Goal: Information Seeking & Learning: Learn about a topic

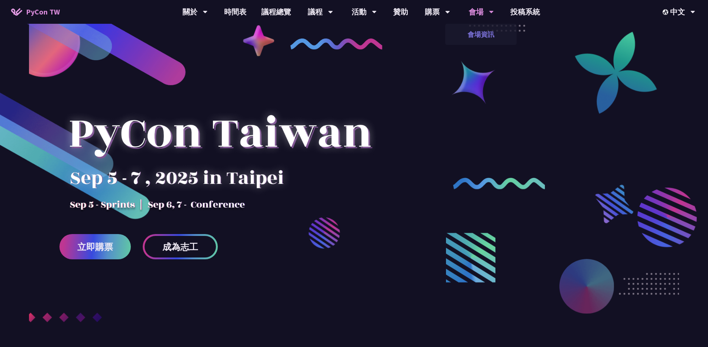
click at [482, 35] on link "會場資訊" at bounding box center [480, 34] width 71 height 17
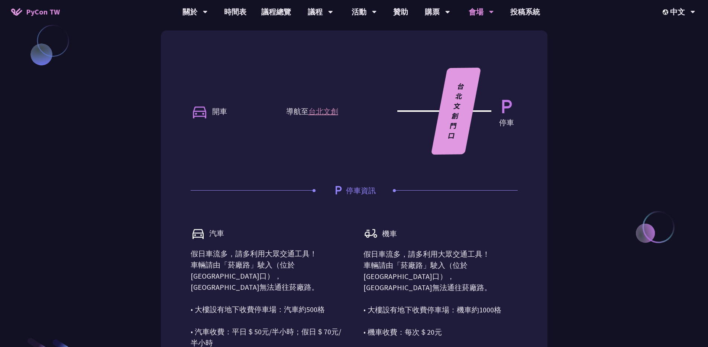
scroll to position [549, 0]
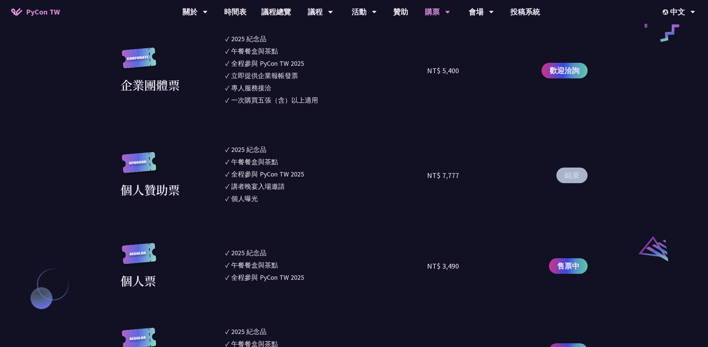
scroll to position [642, 0]
drag, startPoint x: 233, startPoint y: 186, endPoint x: 288, endPoint y: 188, distance: 55.1
click at [288, 188] on li "✓ 講者晚宴入場邀請" at bounding box center [326, 186] width 202 height 10
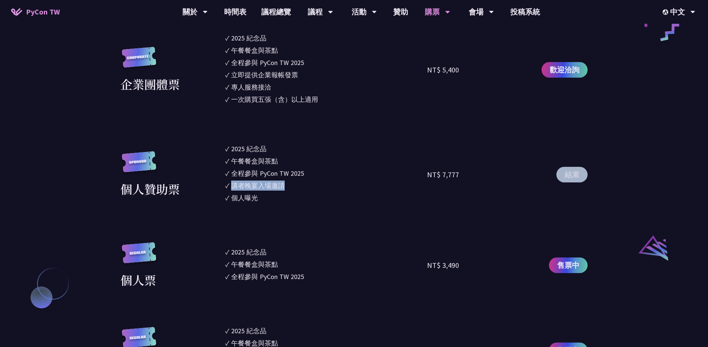
drag, startPoint x: 235, startPoint y: 184, endPoint x: 285, endPoint y: 185, distance: 50.2
click at [285, 185] on div "講者晚宴入場邀請" at bounding box center [258, 186] width 54 height 10
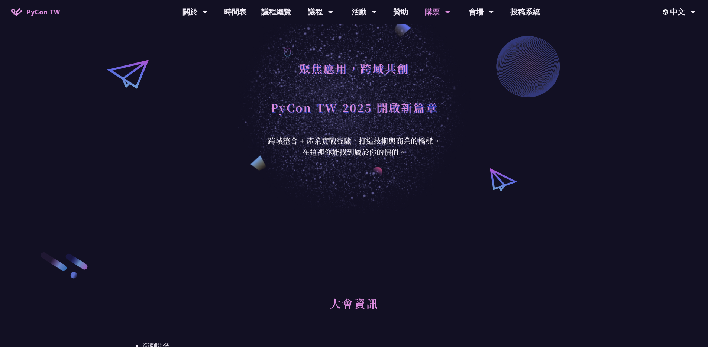
scroll to position [0, 0]
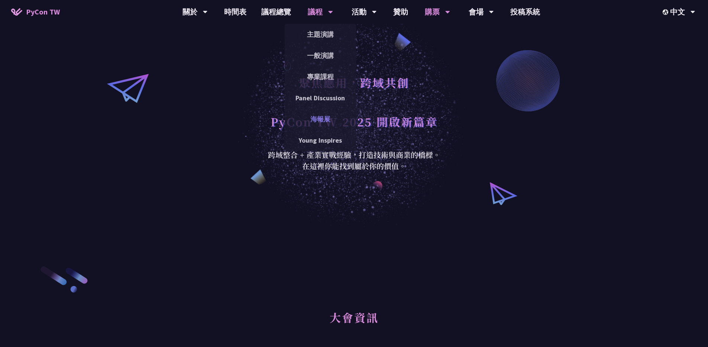
click at [308, 120] on link "海報展" at bounding box center [320, 118] width 71 height 17
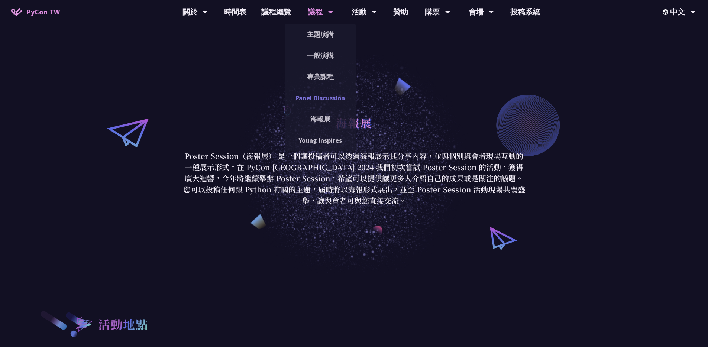
click at [306, 93] on link "Panel Discussion" at bounding box center [320, 97] width 71 height 17
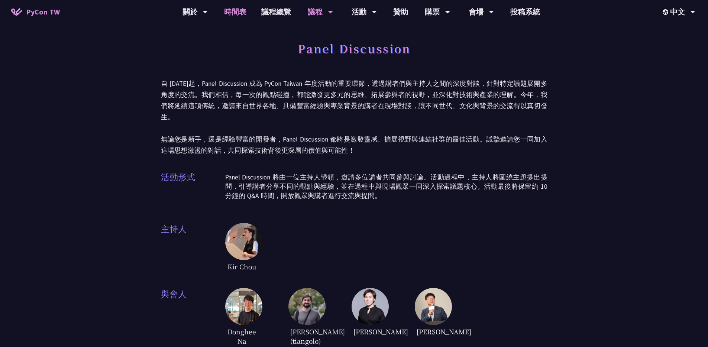
click at [241, 14] on link "時間表" at bounding box center [235, 12] width 37 height 24
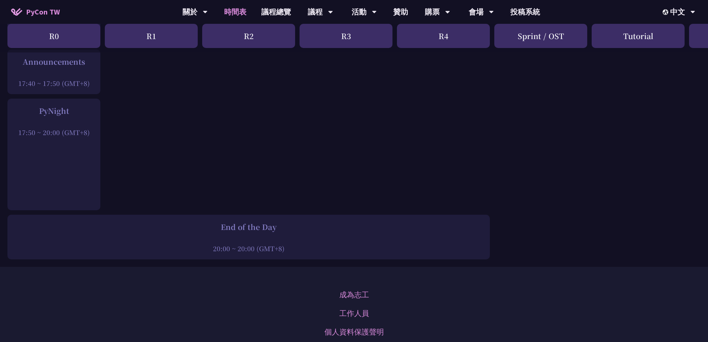
scroll to position [964, 0]
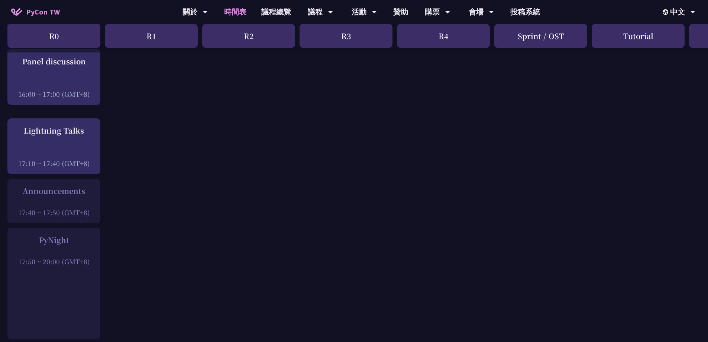
click at [41, 257] on div "17:50 ~ 20:00 (GMT+8)" at bounding box center [53, 260] width 85 height 9
drag, startPoint x: 50, startPoint y: 248, endPoint x: 75, endPoint y: 264, distance: 29.5
click at [60, 254] on div "PyNight 17:50 ~ 20:00 (GMT+8)" at bounding box center [53, 250] width 85 height 32
click at [79, 269] on div "PyNight 17:50 ~ 20:00 (GMT+8)" at bounding box center [53, 282] width 93 height 111
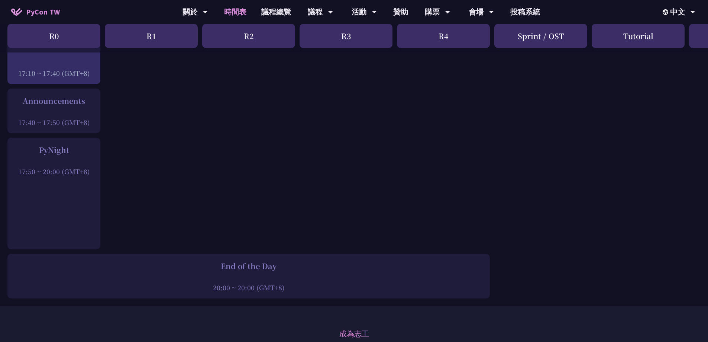
scroll to position [876, 0]
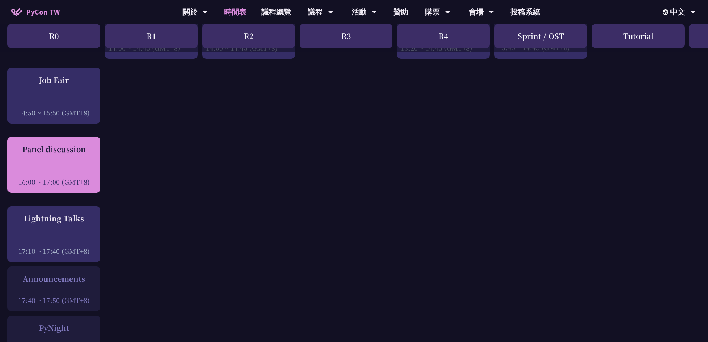
click at [77, 162] on div "Panel discussion 16:00 ~ 17:00 (GMT+8)" at bounding box center [53, 164] width 85 height 43
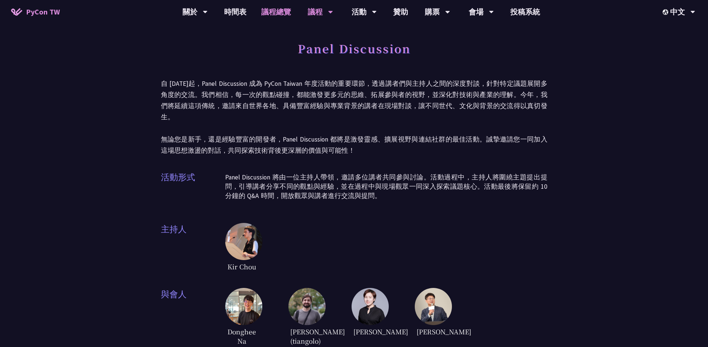
click at [265, 13] on link "議程總覽" at bounding box center [276, 12] width 45 height 24
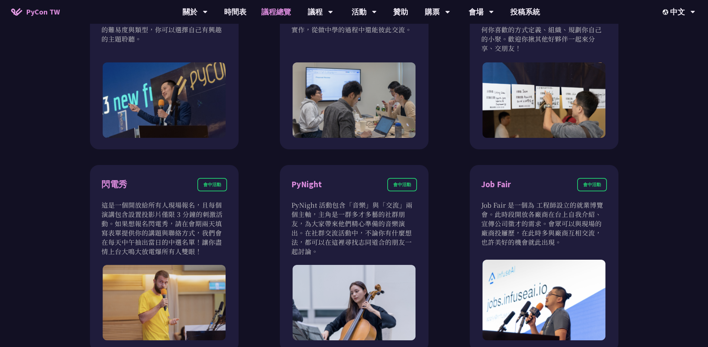
scroll to position [197, 0]
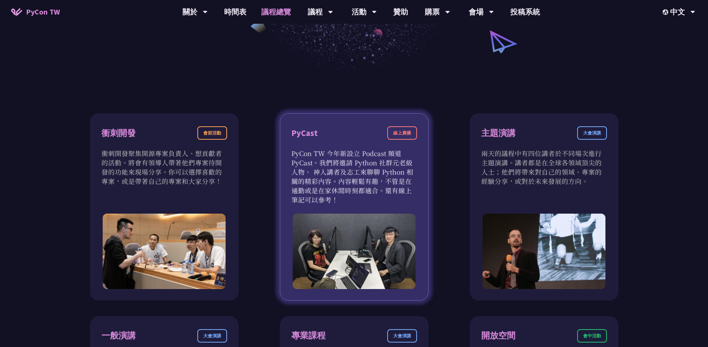
click at [330, 164] on p "PyCon TW 今年新設立 Podcast 頻道 PyCast。我們將邀請 Python 社群元老級人物、 神人講者及志工來聊聊 Python 相關的精彩內…" at bounding box center [354, 177] width 126 height 56
click at [327, 126] on div "PyCast 線上廣播" at bounding box center [354, 137] width 126 height 22
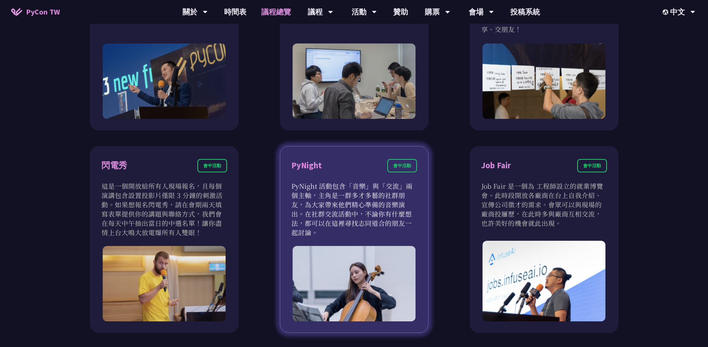
scroll to position [555, 0]
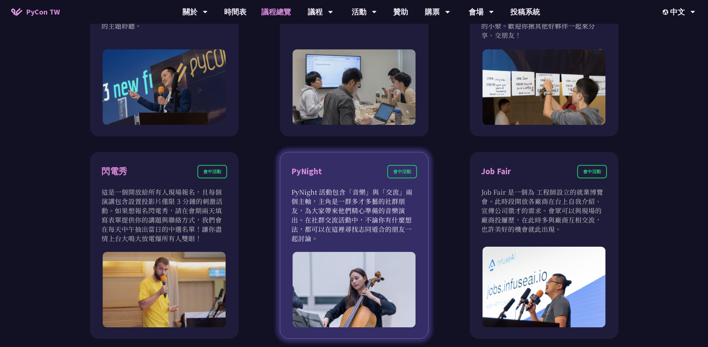
click at [332, 204] on p "PyNight 活動包含「音樂」與「交流」兩個主軸，主角是一群多才多藝的社群朋友，為大家帶來他們精心準備的音樂演出。在社群交流活動中，不論你有什麼想法，都可以…" at bounding box center [354, 215] width 126 height 56
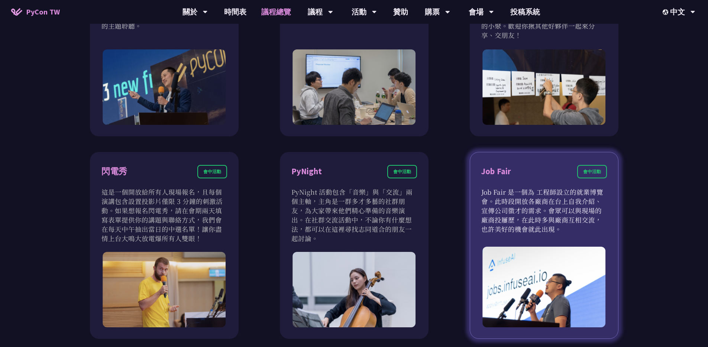
click at [491, 205] on p "Job Fair 是一個為 工程師設立的就業博覽會。此時段開放各廠商在台上自我介紹、宣傳公司徵才的需求。會眾可以與現場的廠商投屨歷，在此時多與廠商互相交流，也…" at bounding box center [544, 210] width 126 height 46
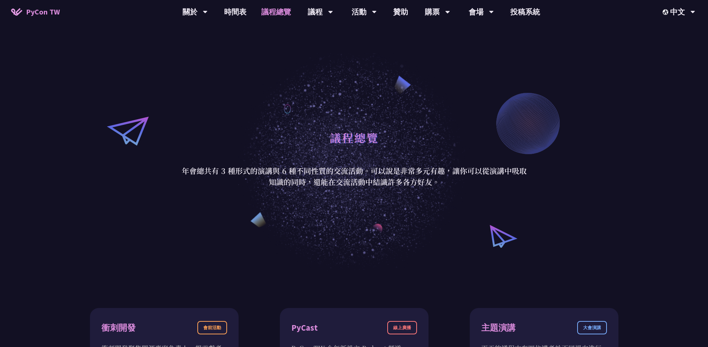
scroll to position [0, 0]
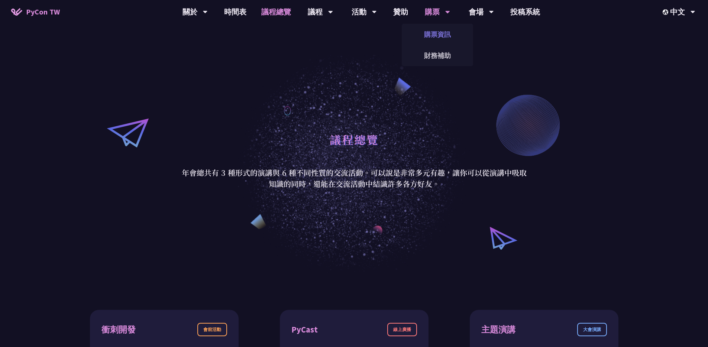
click at [441, 34] on link "購票資訊" at bounding box center [437, 34] width 71 height 17
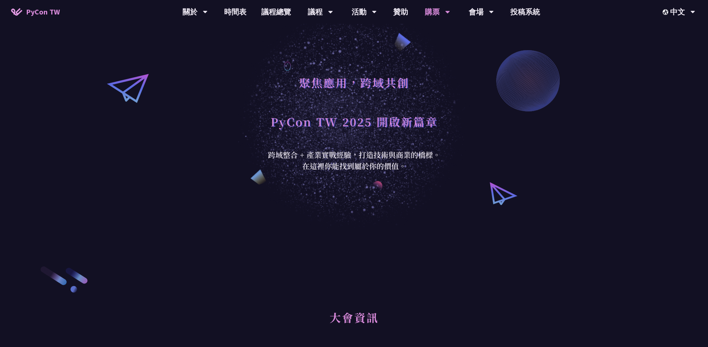
scroll to position [636, 0]
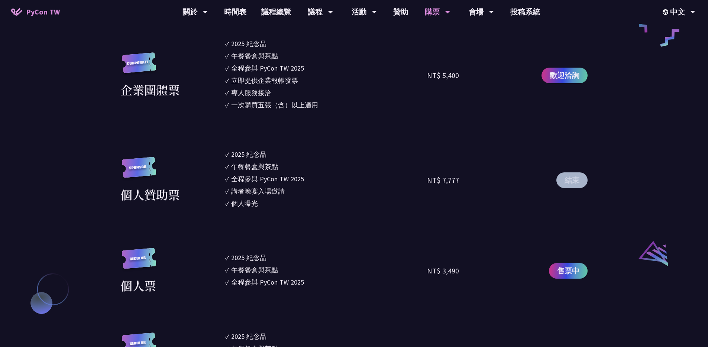
drag, startPoint x: 247, startPoint y: 188, endPoint x: 295, endPoint y: 190, distance: 48.3
click at [295, 190] on li "✓ 講者晚宴入場邀請" at bounding box center [326, 191] width 202 height 10
drag, startPoint x: 226, startPoint y: 188, endPoint x: 284, endPoint y: 189, distance: 57.6
click at [284, 189] on li "✓ 講者晚宴入場邀請" at bounding box center [326, 191] width 202 height 10
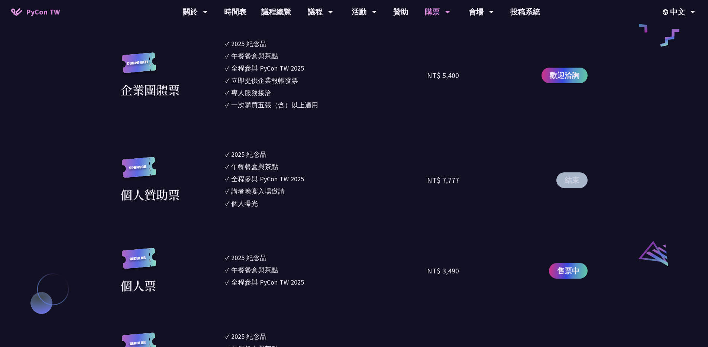
click at [284, 189] on div "講者晚宴入場邀請" at bounding box center [258, 191] width 54 height 10
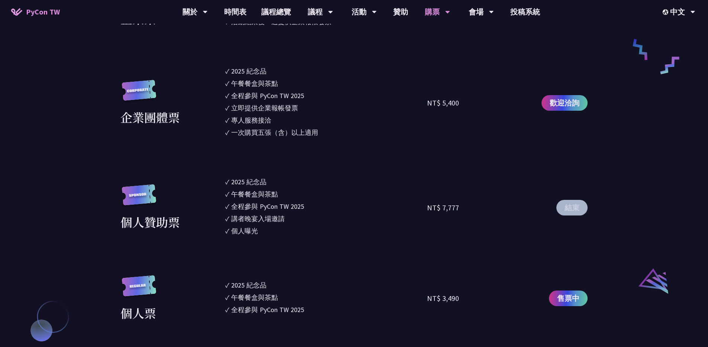
scroll to position [611, 0]
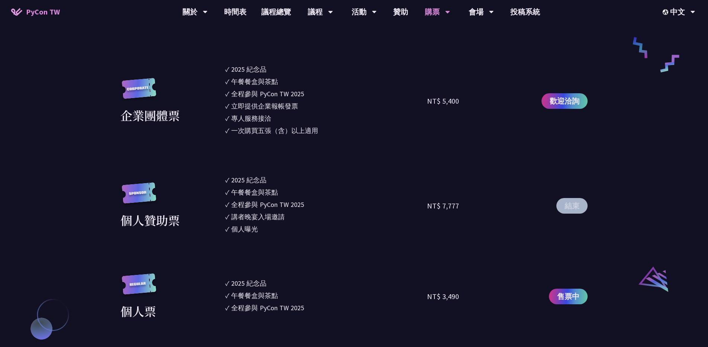
drag, startPoint x: 253, startPoint y: 222, endPoint x: 220, endPoint y: 211, distance: 34.6
click at [219, 211] on div "個人贊助票 ✓ 2025 紀念品 ✓ 午餐餐盒與茶點 ✓ 全程參與 PyCon TW 2025 ✓ 講者晚宴入場邀請 ✓ 個人曝光 NT$ 7,777 結束" at bounding box center [353, 205] width 467 height 61
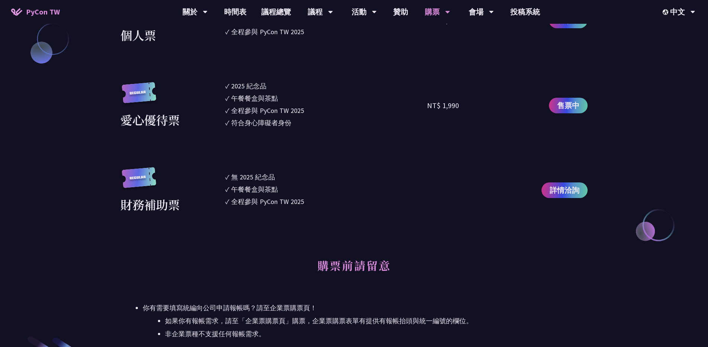
scroll to position [1077, 0]
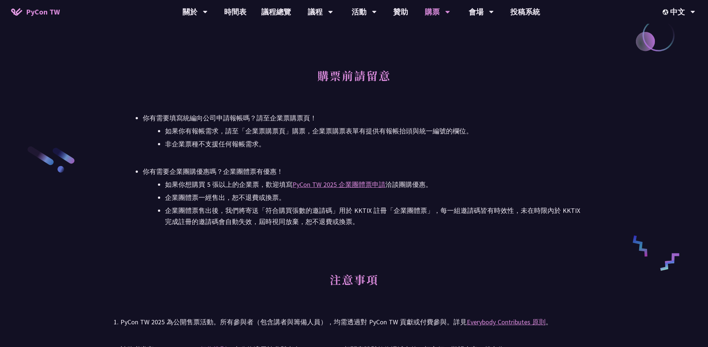
click at [146, 197] on ul "如果你想購買 5 張以上的企業票，歡迎填寫 PyCon TW 2025 企業團體票申請 洽談團購優惠。 企業團體票一經售出，恕不退費或換票。 企業團體票售出後…" at bounding box center [365, 203] width 445 height 48
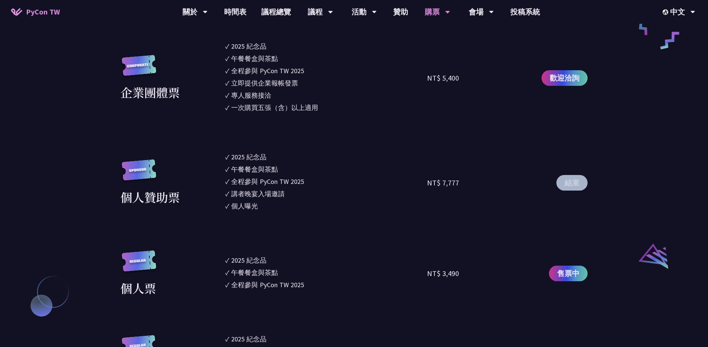
scroll to position [0, 0]
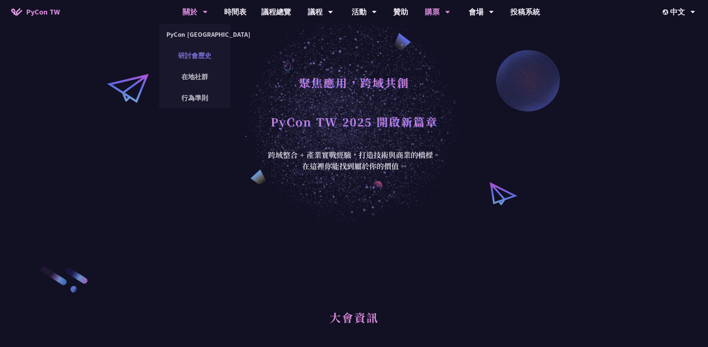
click at [189, 62] on link "研討會歷史" at bounding box center [194, 55] width 71 height 17
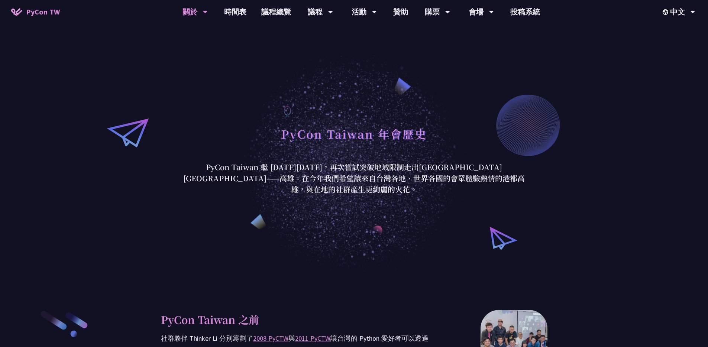
click at [32, 12] on span "PyCon TW" at bounding box center [43, 11] width 34 height 11
